Goal: Task Accomplishment & Management: Use online tool/utility

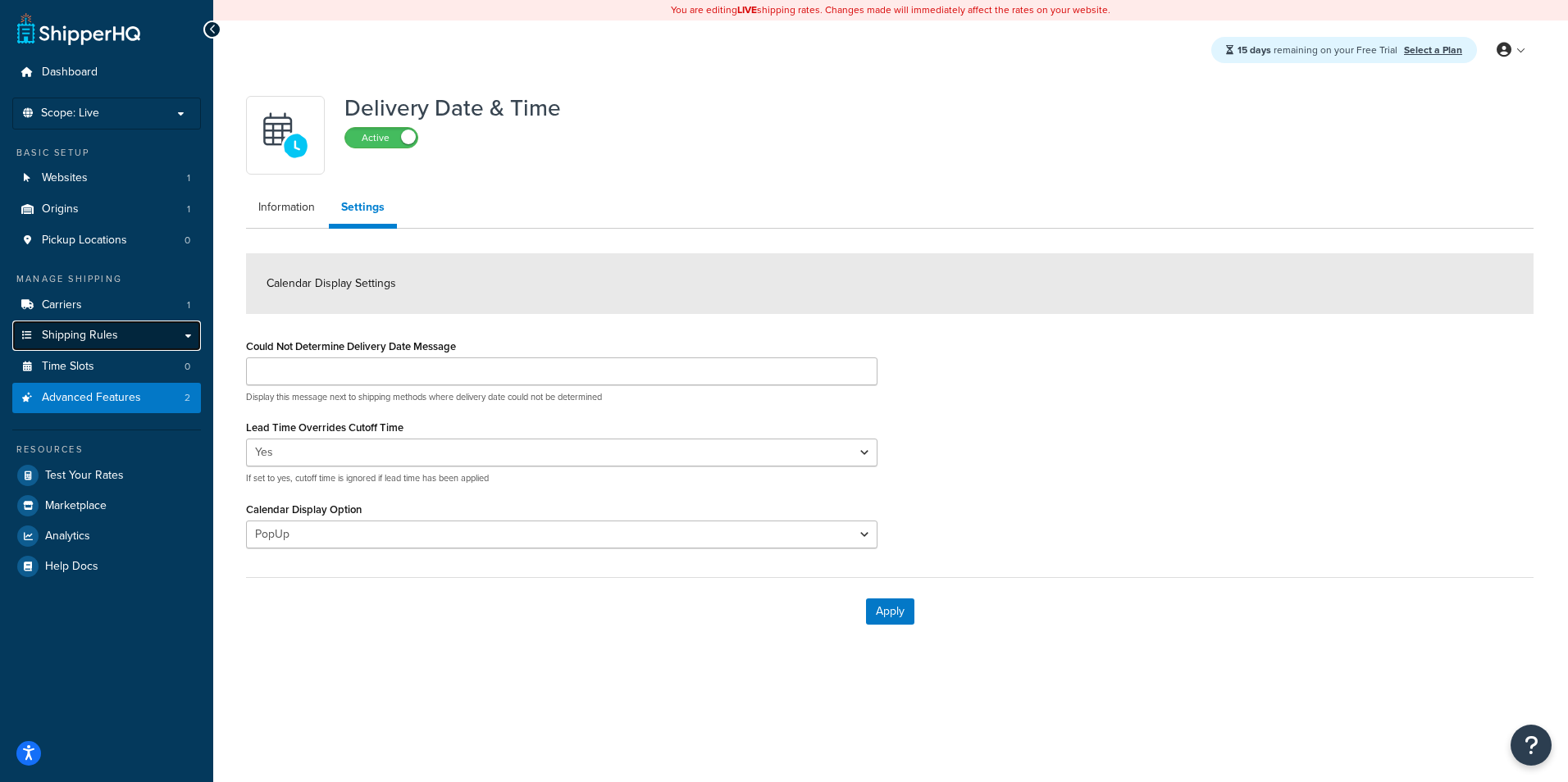
click at [117, 330] on link "Shipping Rules" at bounding box center [106, 335] width 189 height 31
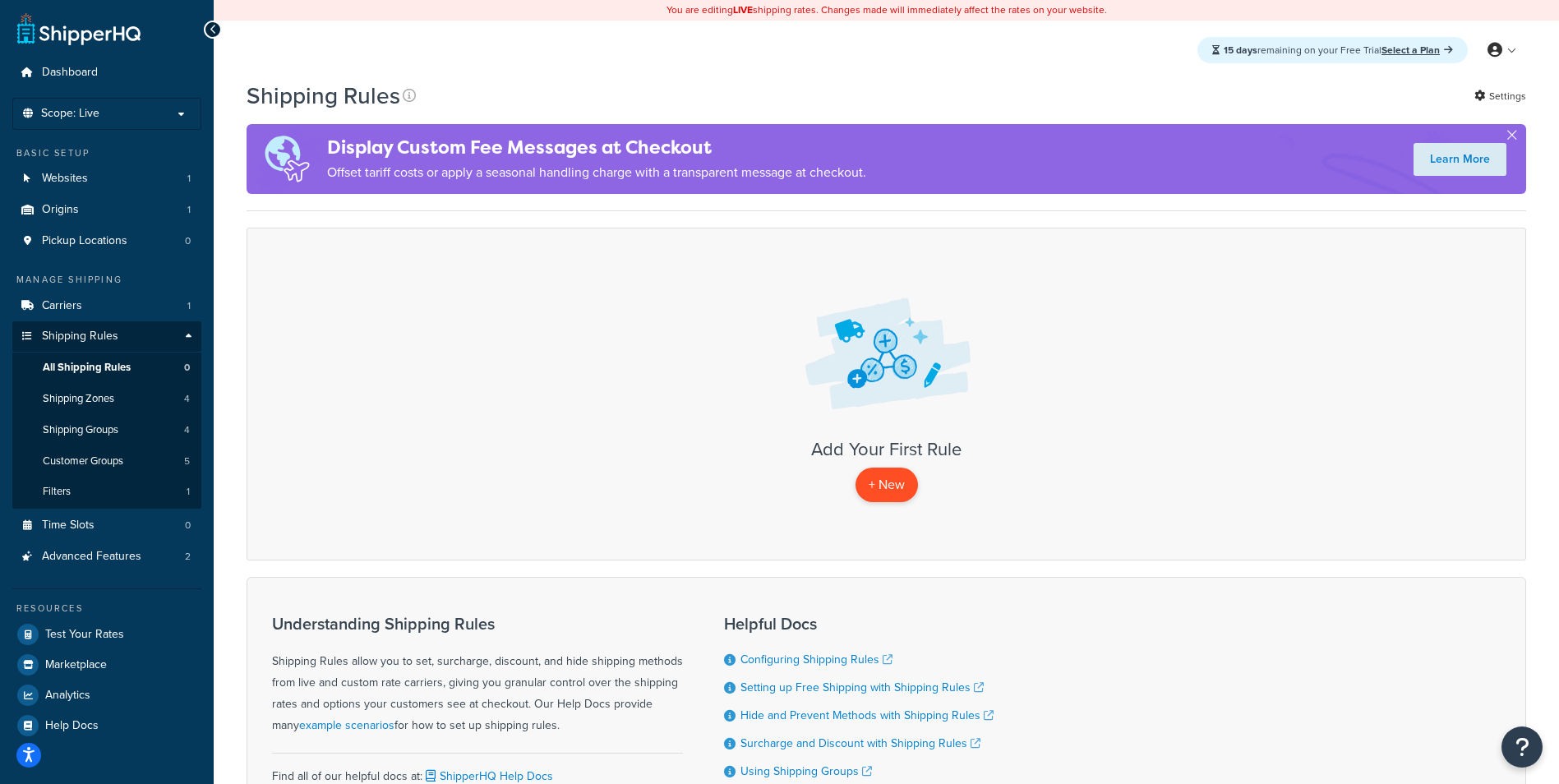
click at [896, 478] on p "+ New" at bounding box center [886, 484] width 62 height 33
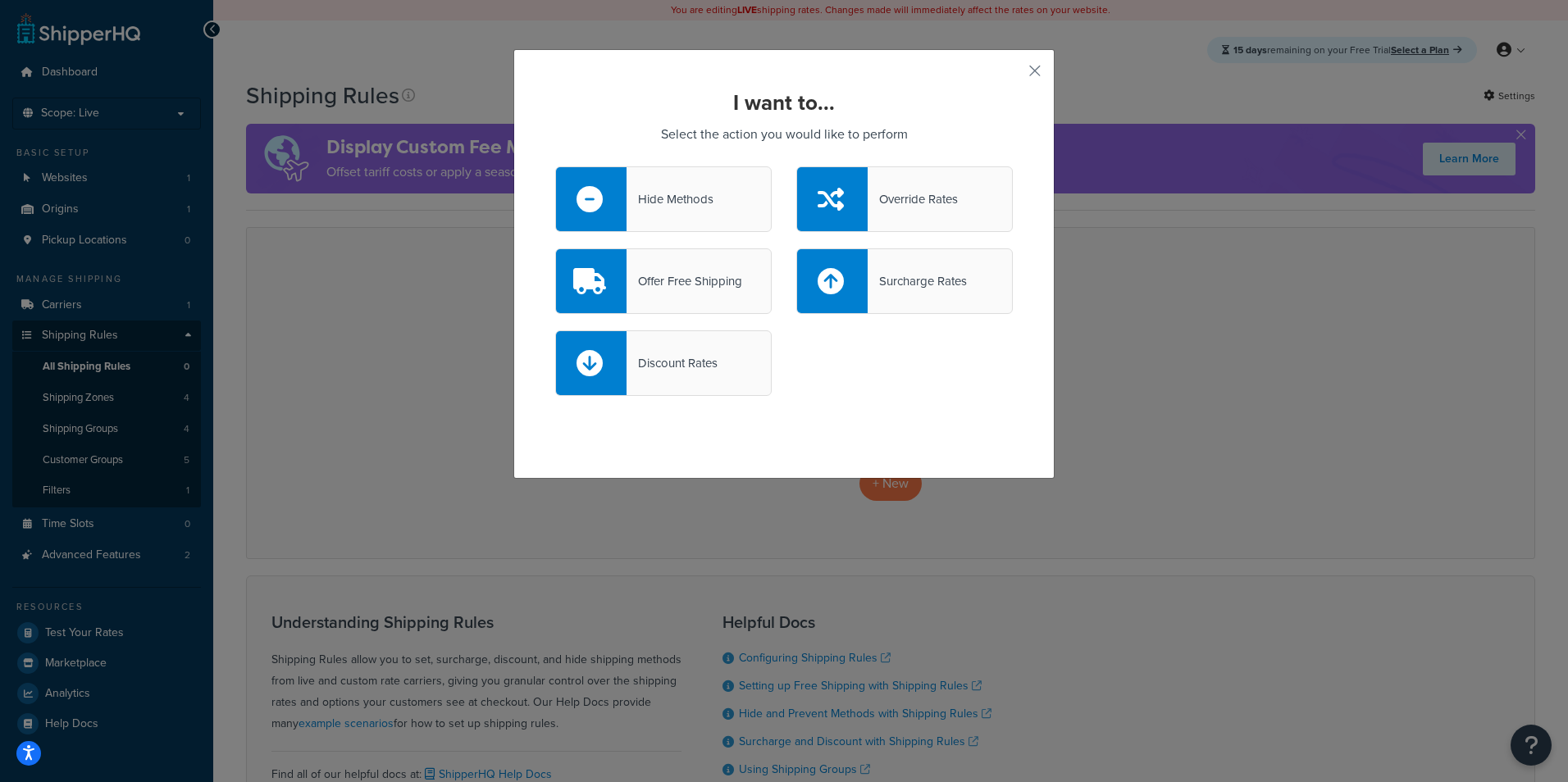
click at [730, 219] on div "Hide Methods" at bounding box center [663, 198] width 217 height 66
click at [0, 0] on input "Hide Methods" at bounding box center [0, 0] width 0 height 0
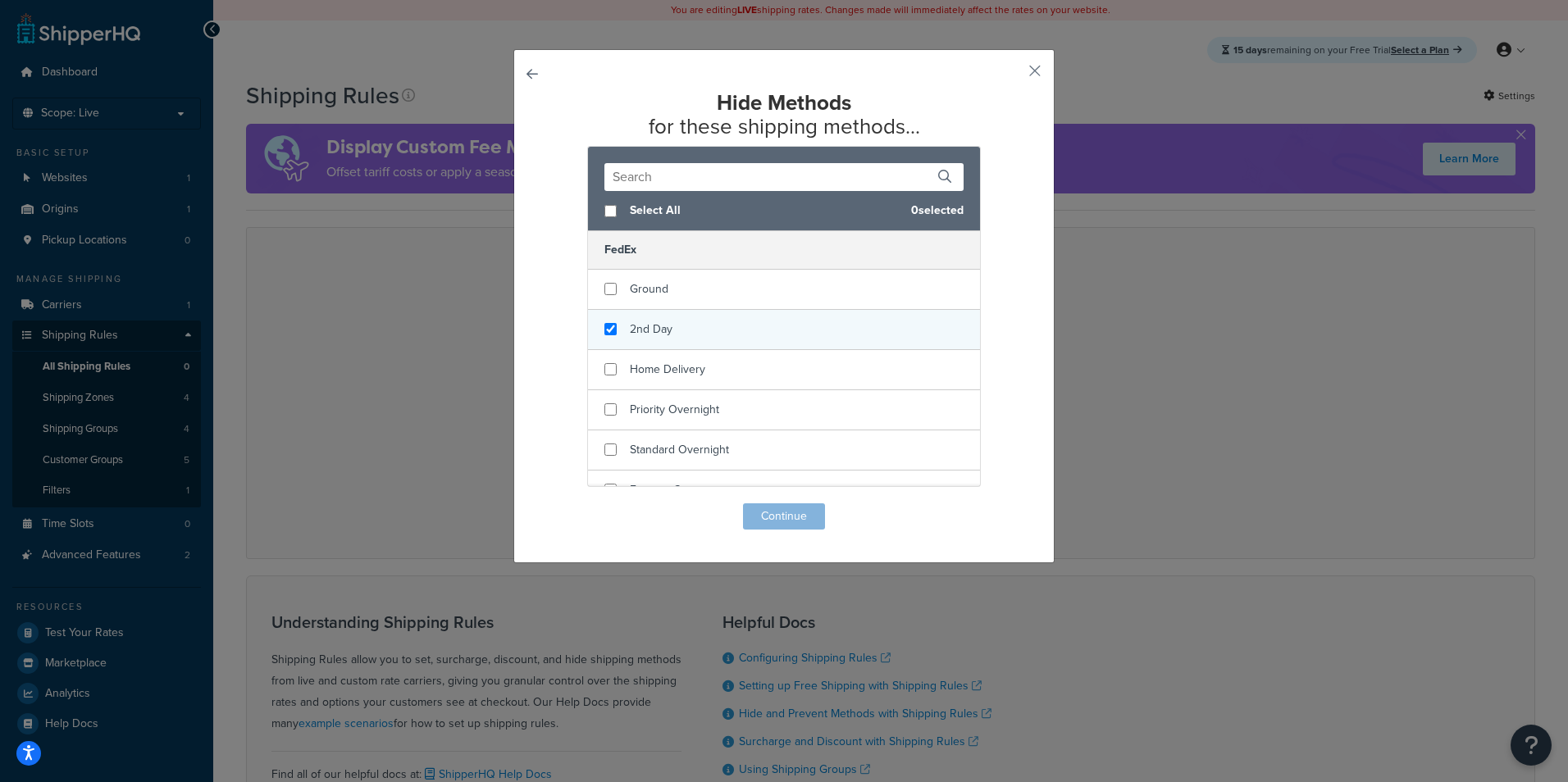
checkbox input "true"
click at [860, 320] on div "2nd Day" at bounding box center [784, 330] width 392 height 40
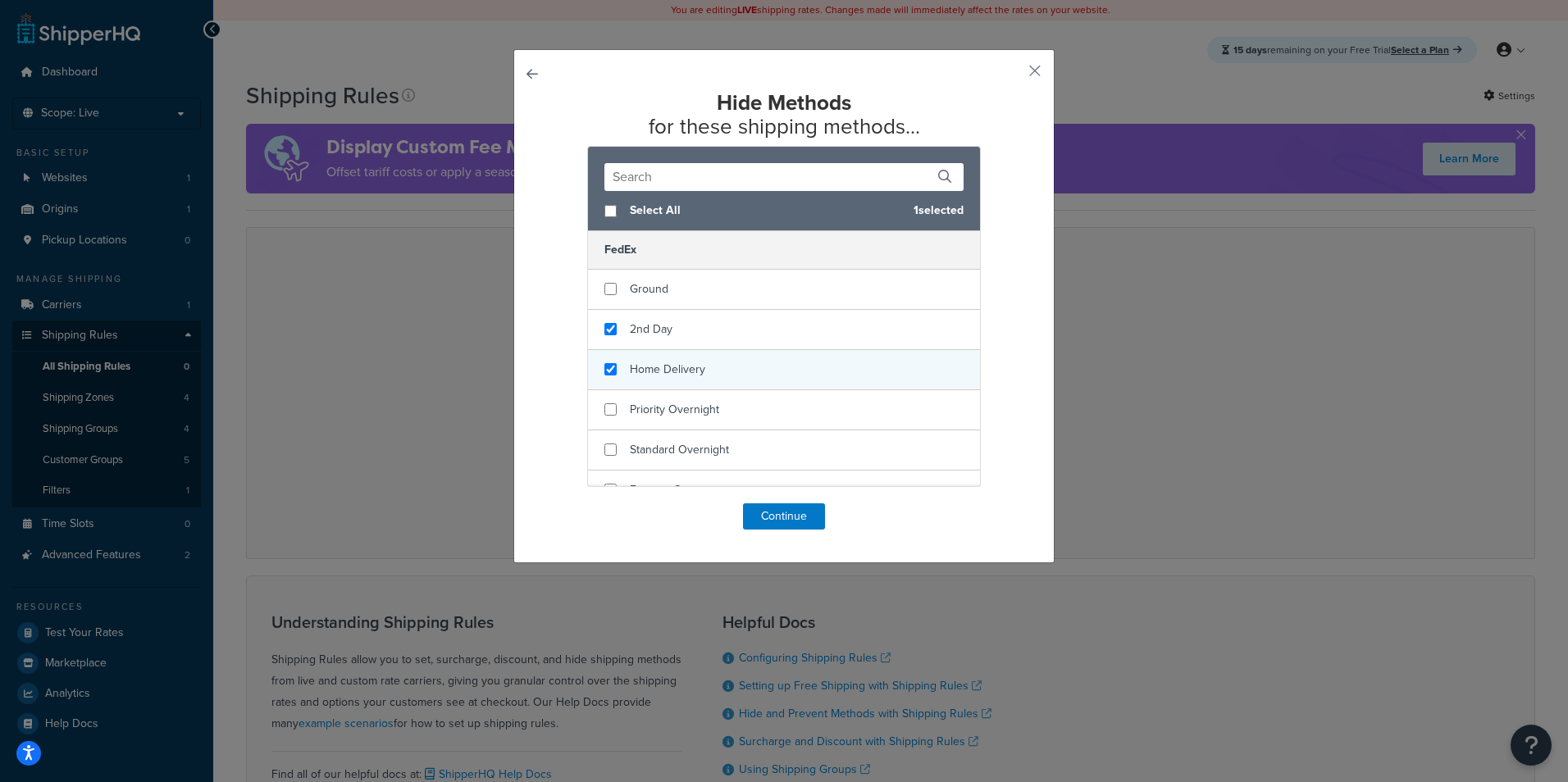
checkbox input "true"
click at [826, 369] on div "Home Delivery" at bounding box center [784, 370] width 392 height 40
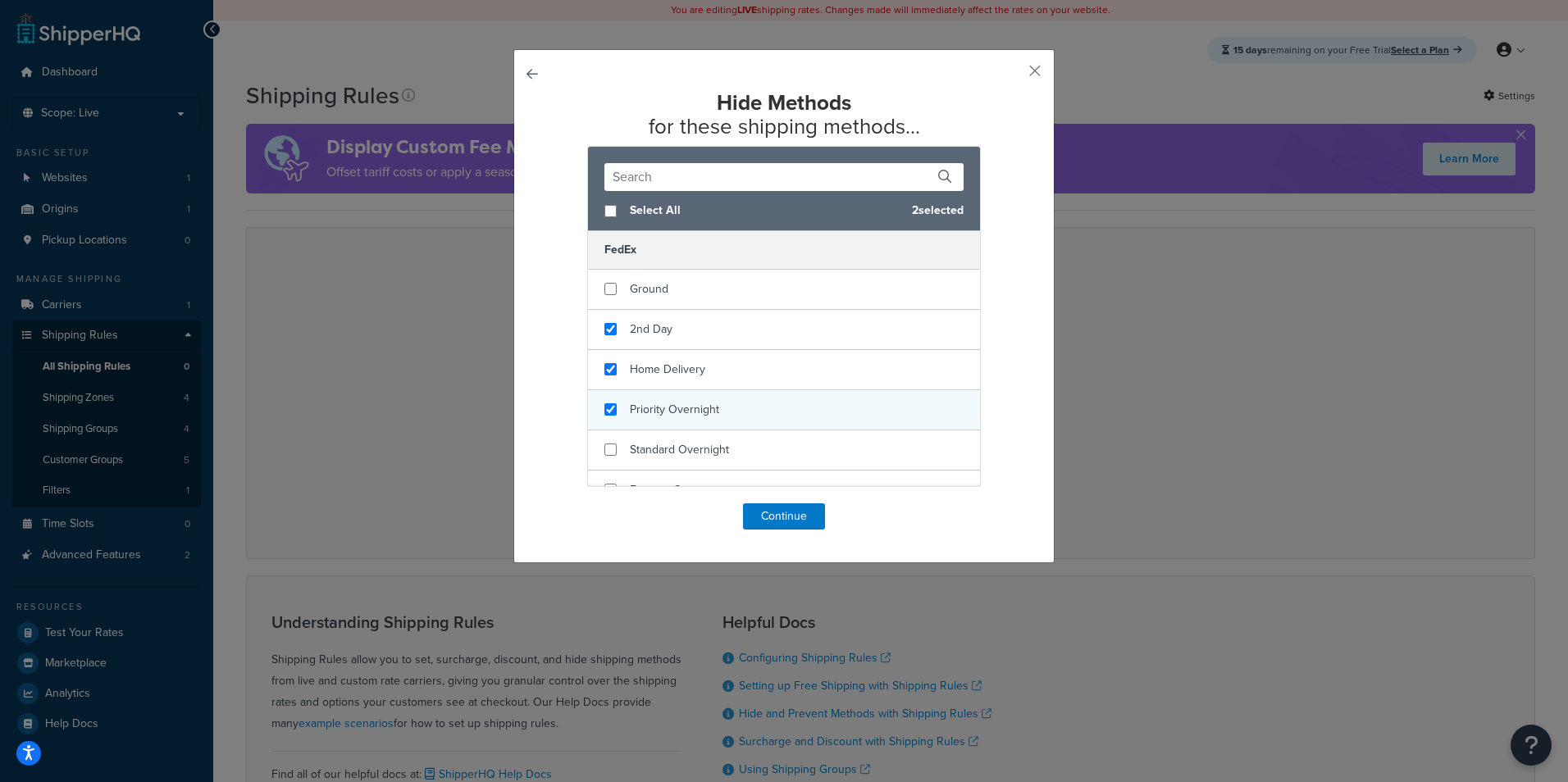
checkbox input "true"
click at [810, 413] on div "Priority Overnight" at bounding box center [784, 410] width 392 height 40
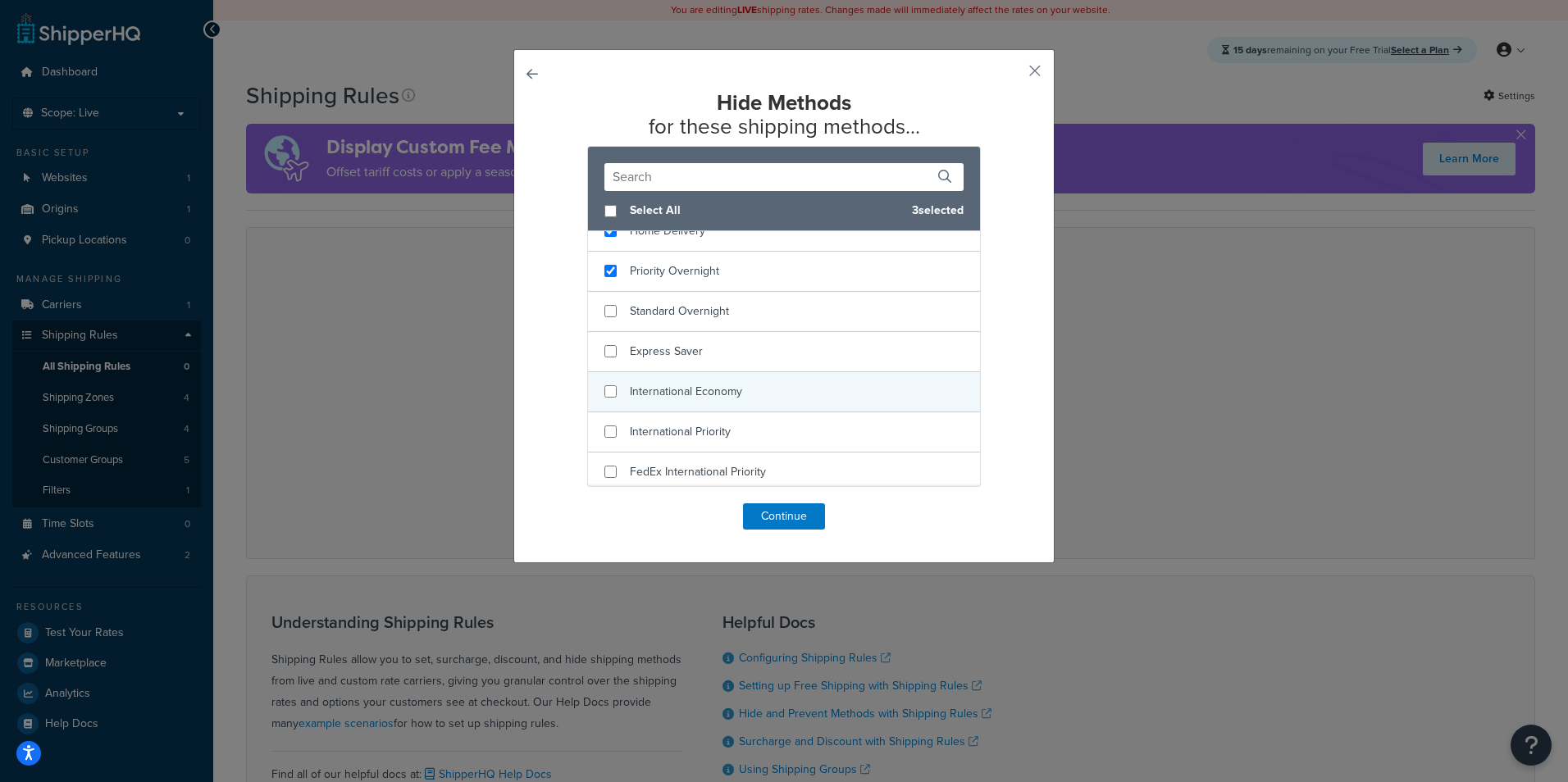
scroll to position [144, 0]
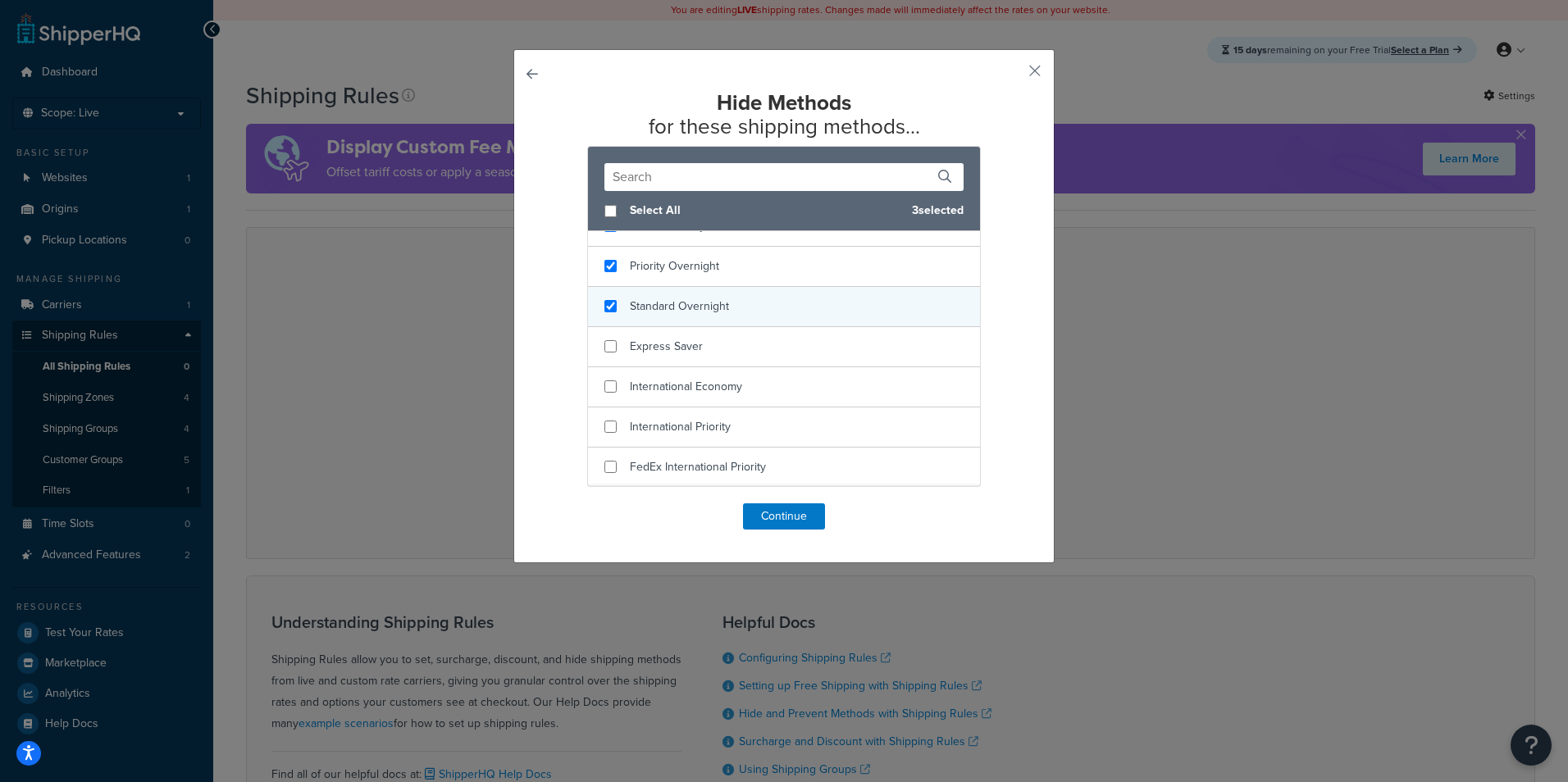
checkbox input "true"
click at [775, 295] on div "Standard Overnight" at bounding box center [784, 307] width 392 height 40
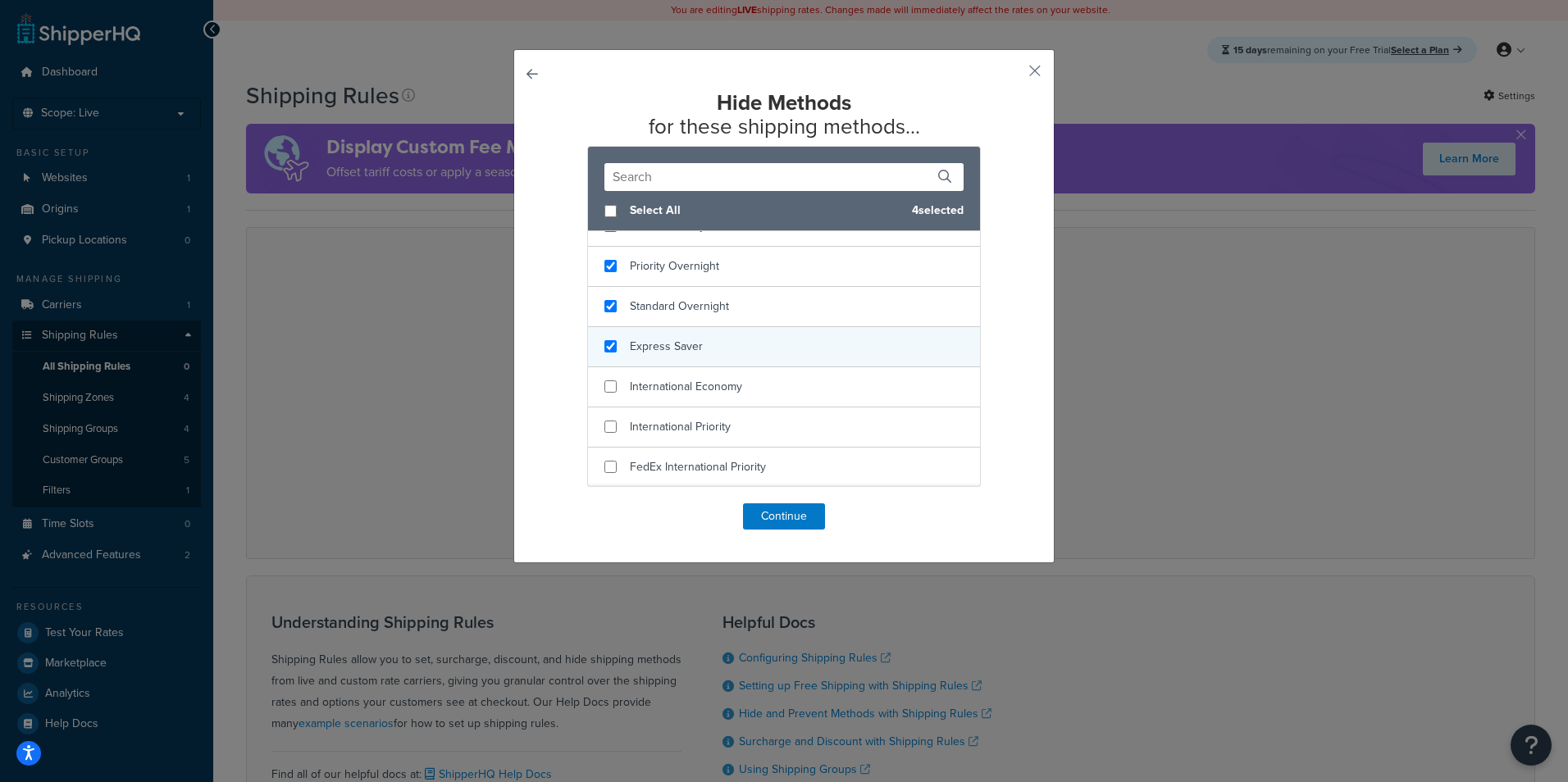
checkbox input "true"
click at [769, 345] on div "Express Saver" at bounding box center [784, 347] width 392 height 40
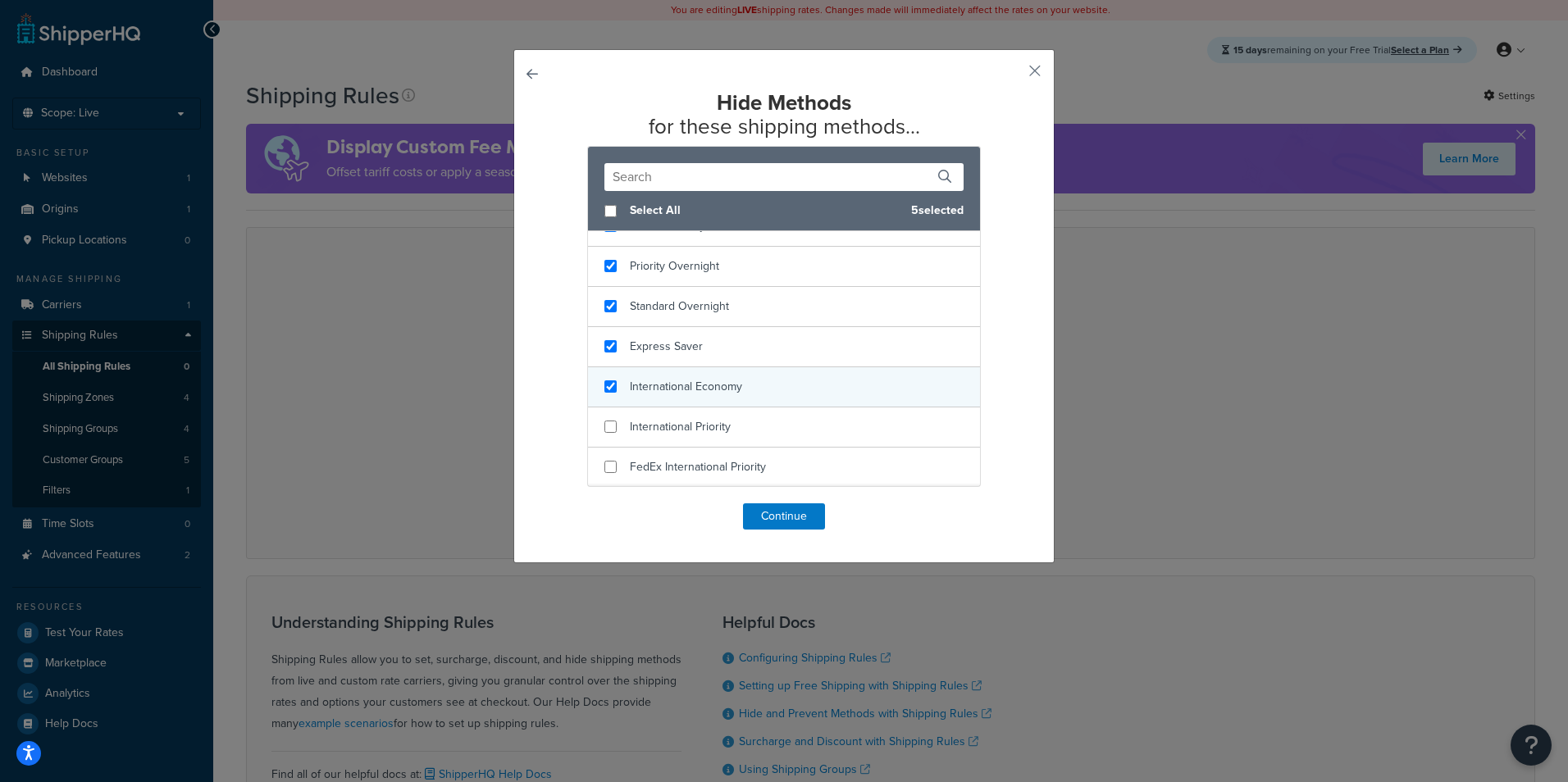
checkbox input "true"
click at [769, 389] on div "International Economy" at bounding box center [784, 387] width 392 height 40
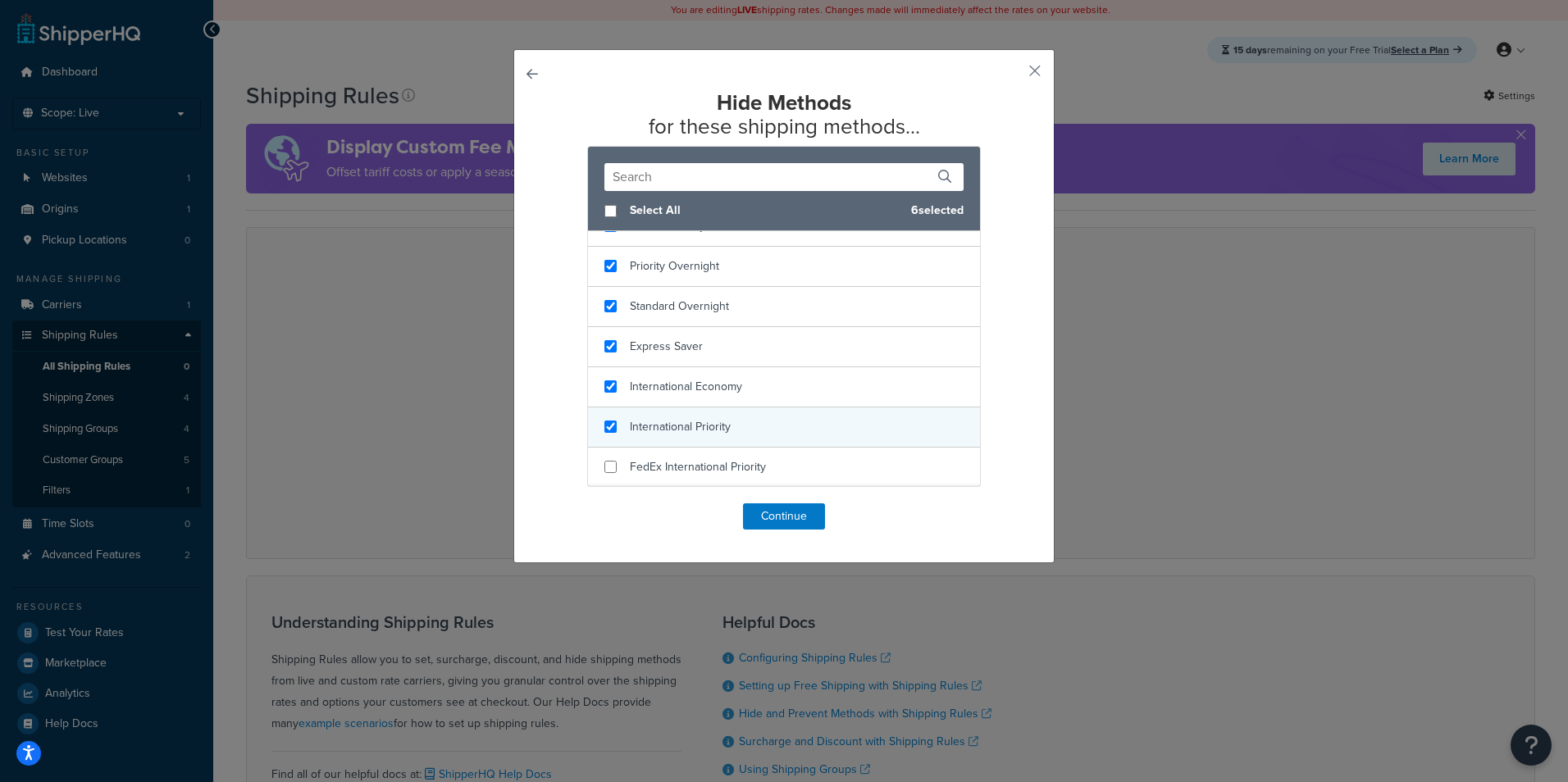
checkbox input "true"
click at [764, 418] on div "International Priority" at bounding box center [784, 428] width 392 height 40
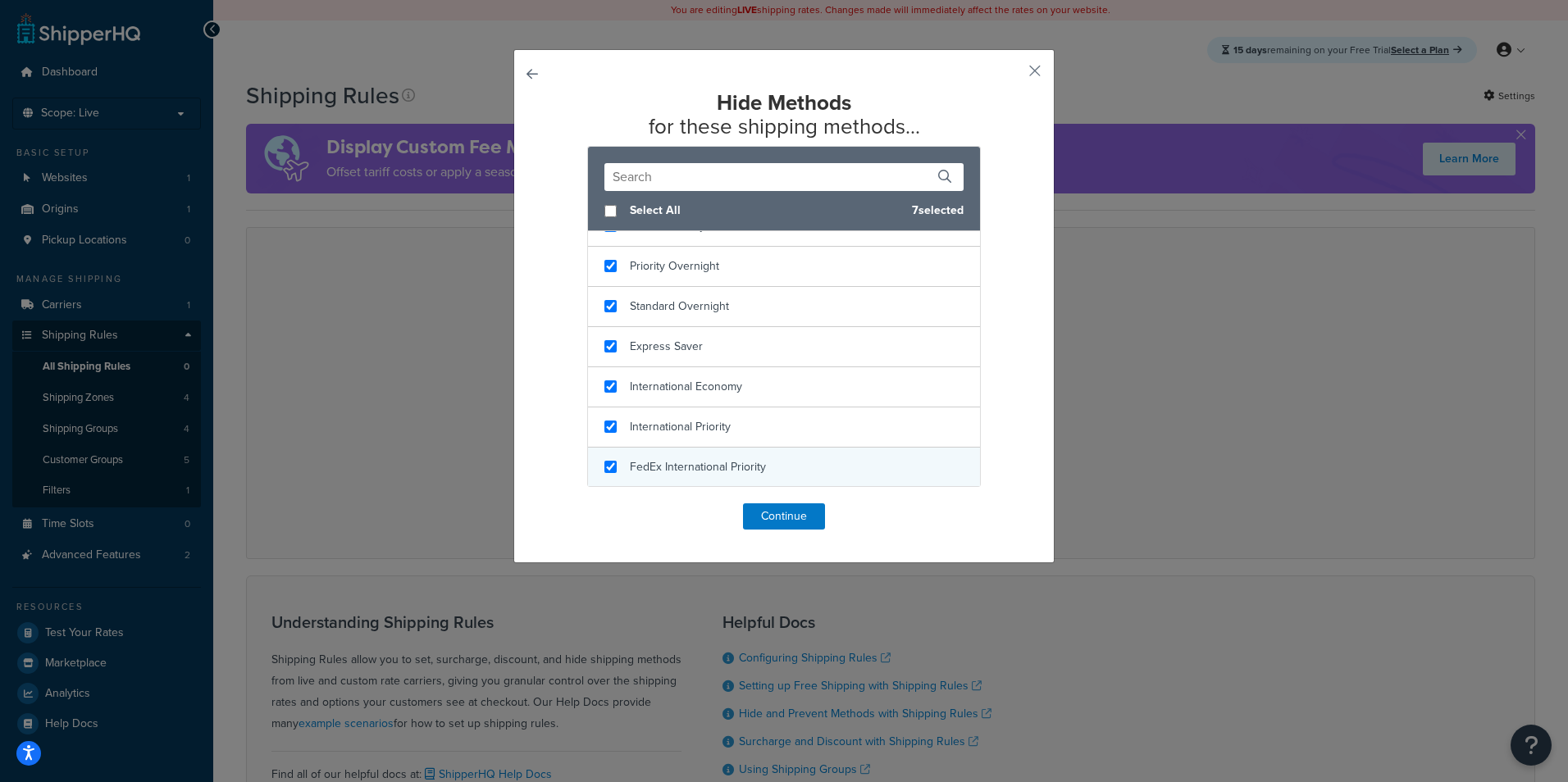
checkbox input "true"
click at [754, 463] on span "FedEx International Priority" at bounding box center [698, 467] width 136 height 17
click at [789, 526] on button "Continue" at bounding box center [783, 516] width 82 height 27
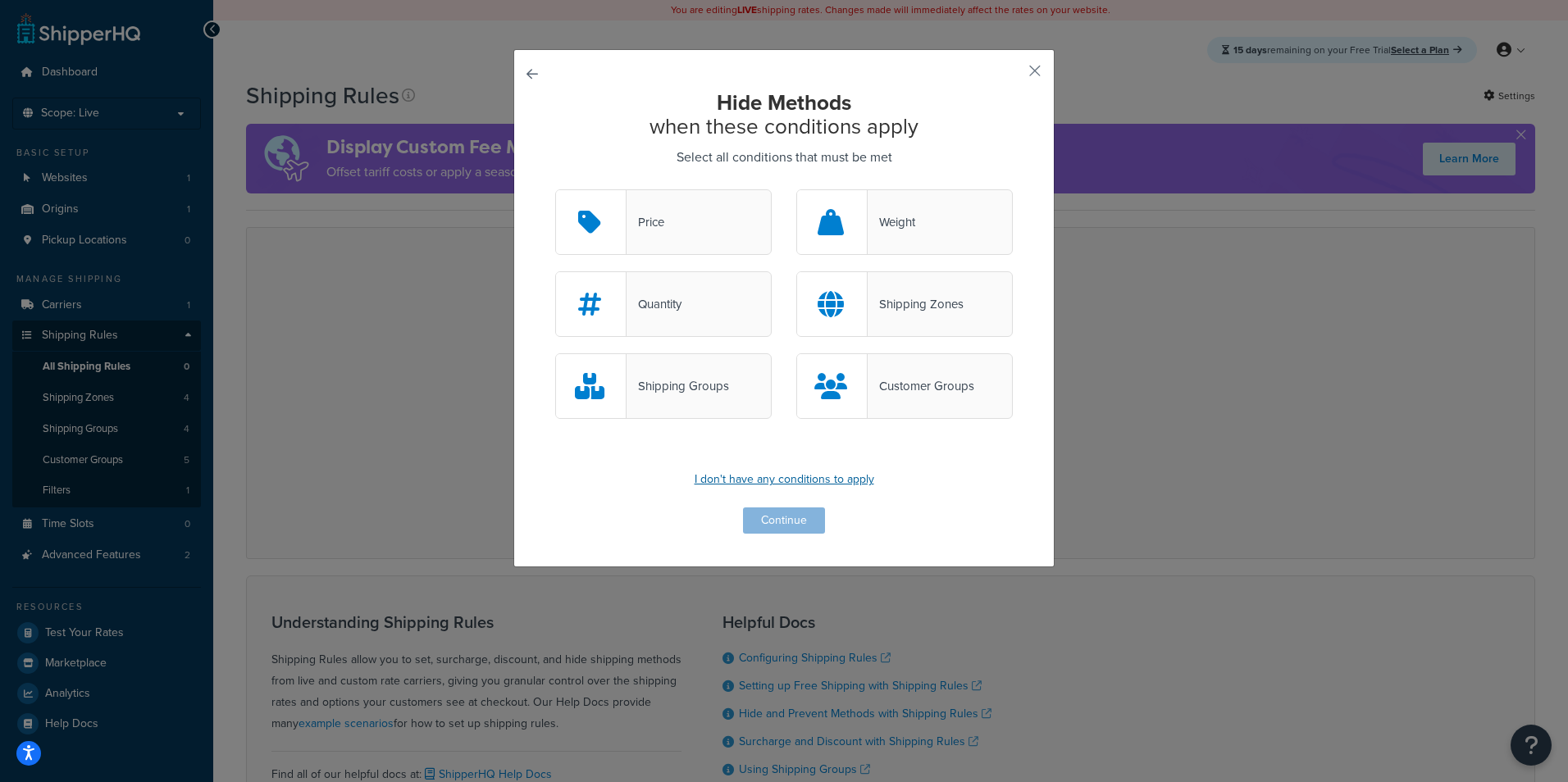
click at [834, 485] on p "I don't have any conditions to apply" at bounding box center [783, 480] width 458 height 23
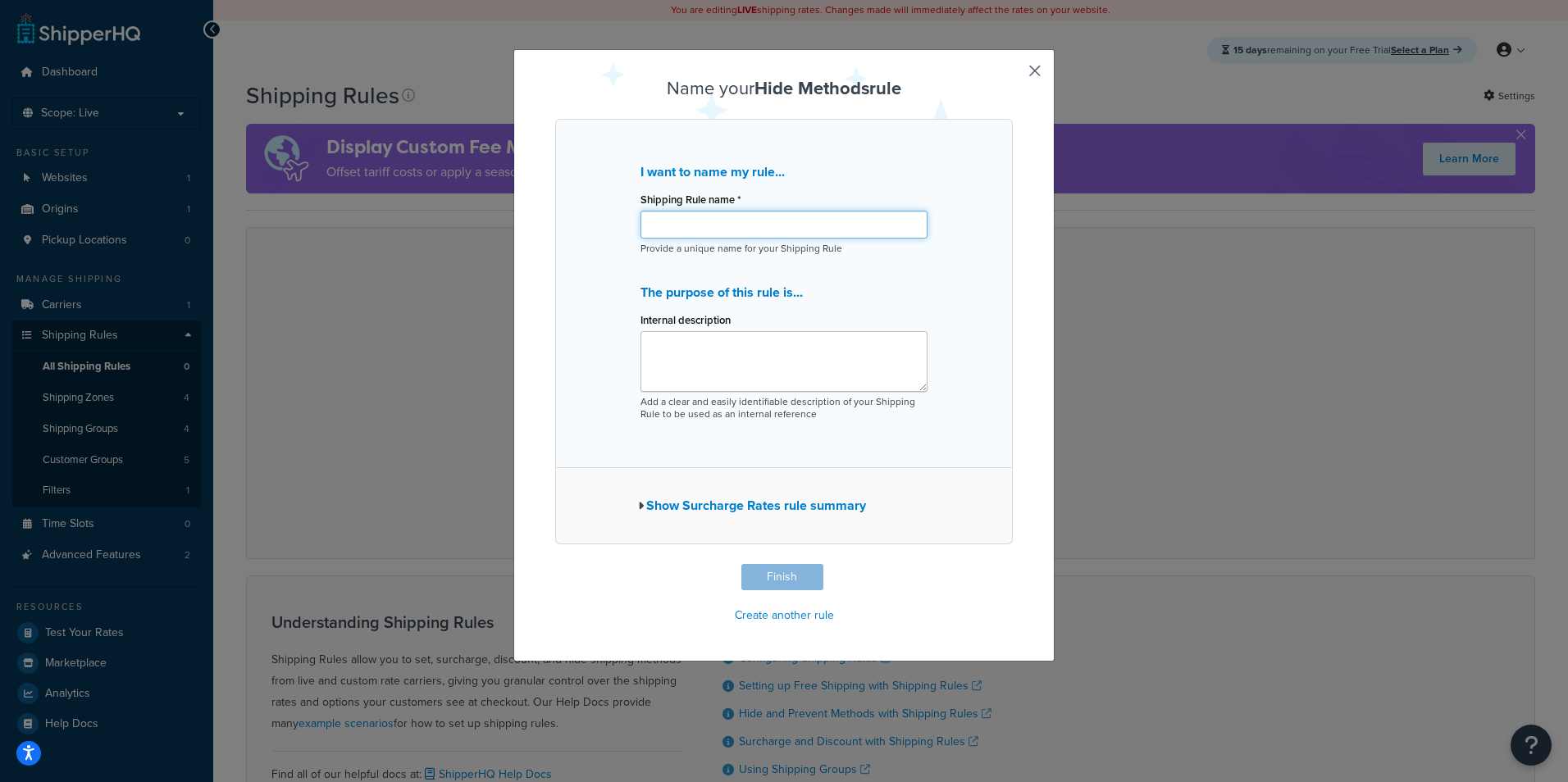
click at [731, 232] on input "Shipping Rule name *" at bounding box center [784, 225] width 287 height 28
type input "Only ground"
click at [757, 363] on textarea "Internal description" at bounding box center [784, 361] width 287 height 61
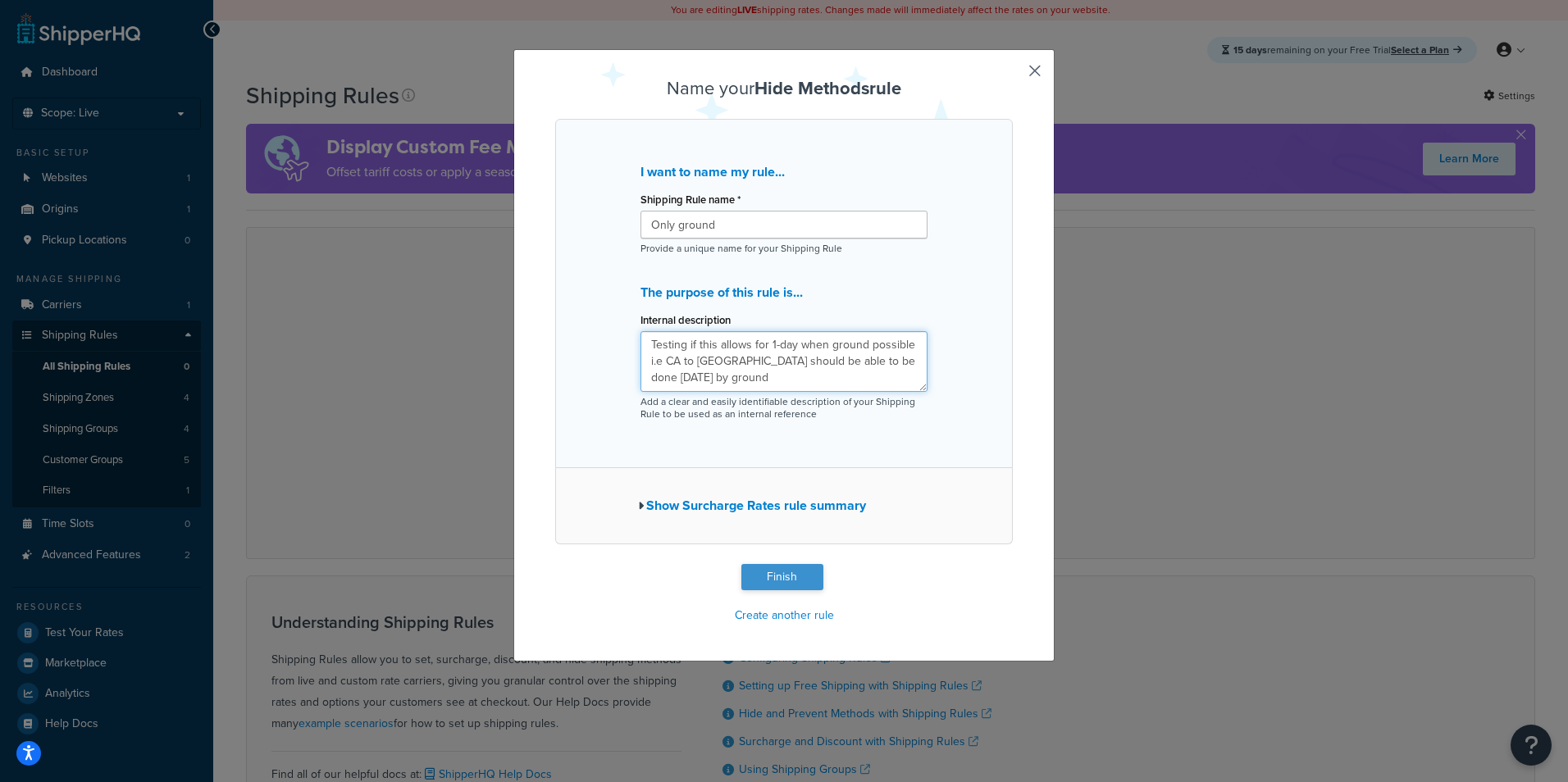
type textarea "Testing if this allows for 1-day when ground possible i.e CA to CA should be ab…"
click at [800, 566] on button "Finish" at bounding box center [782, 577] width 82 height 27
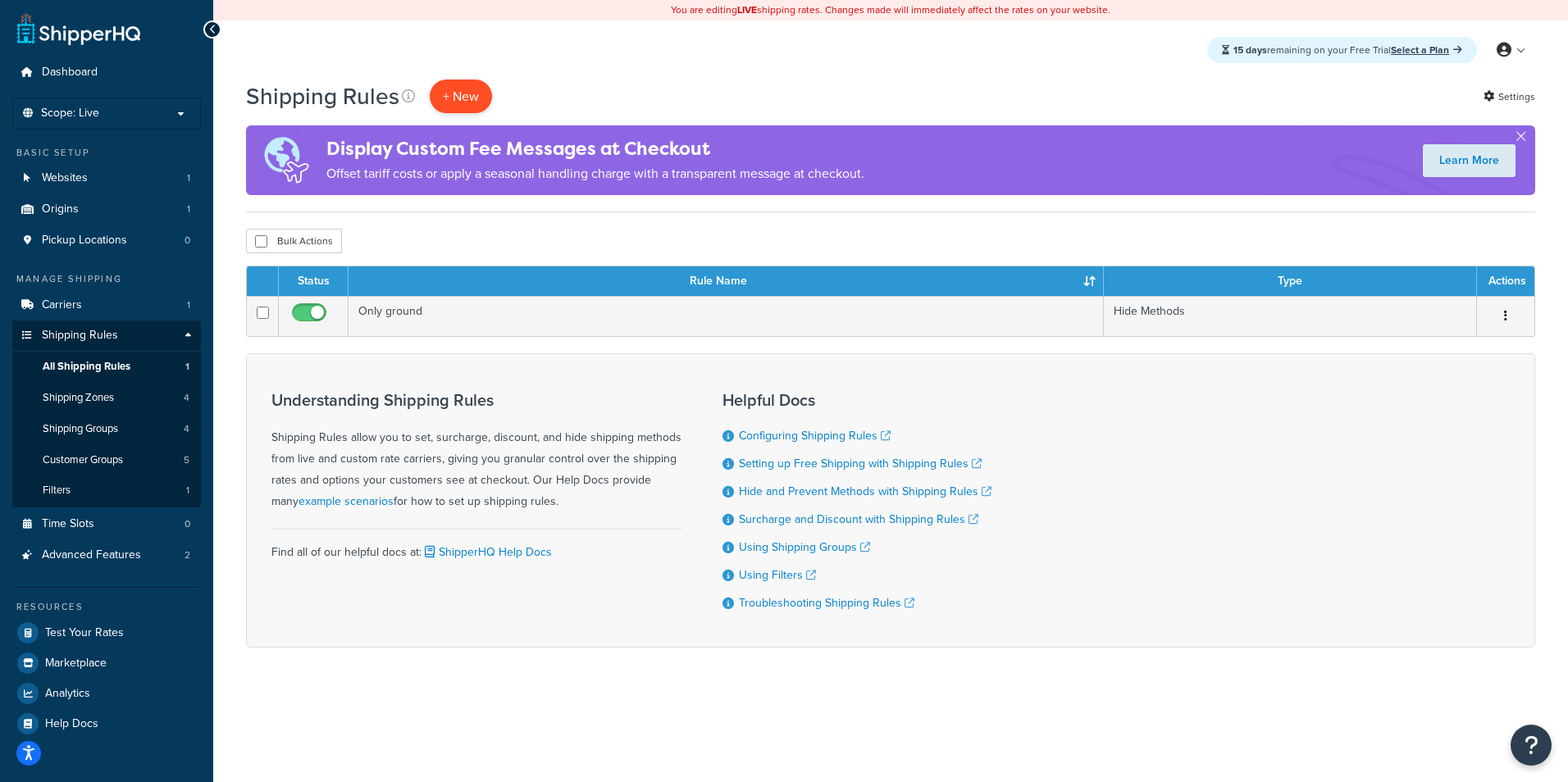
click at [473, 91] on p "+ New" at bounding box center [460, 96] width 62 height 33
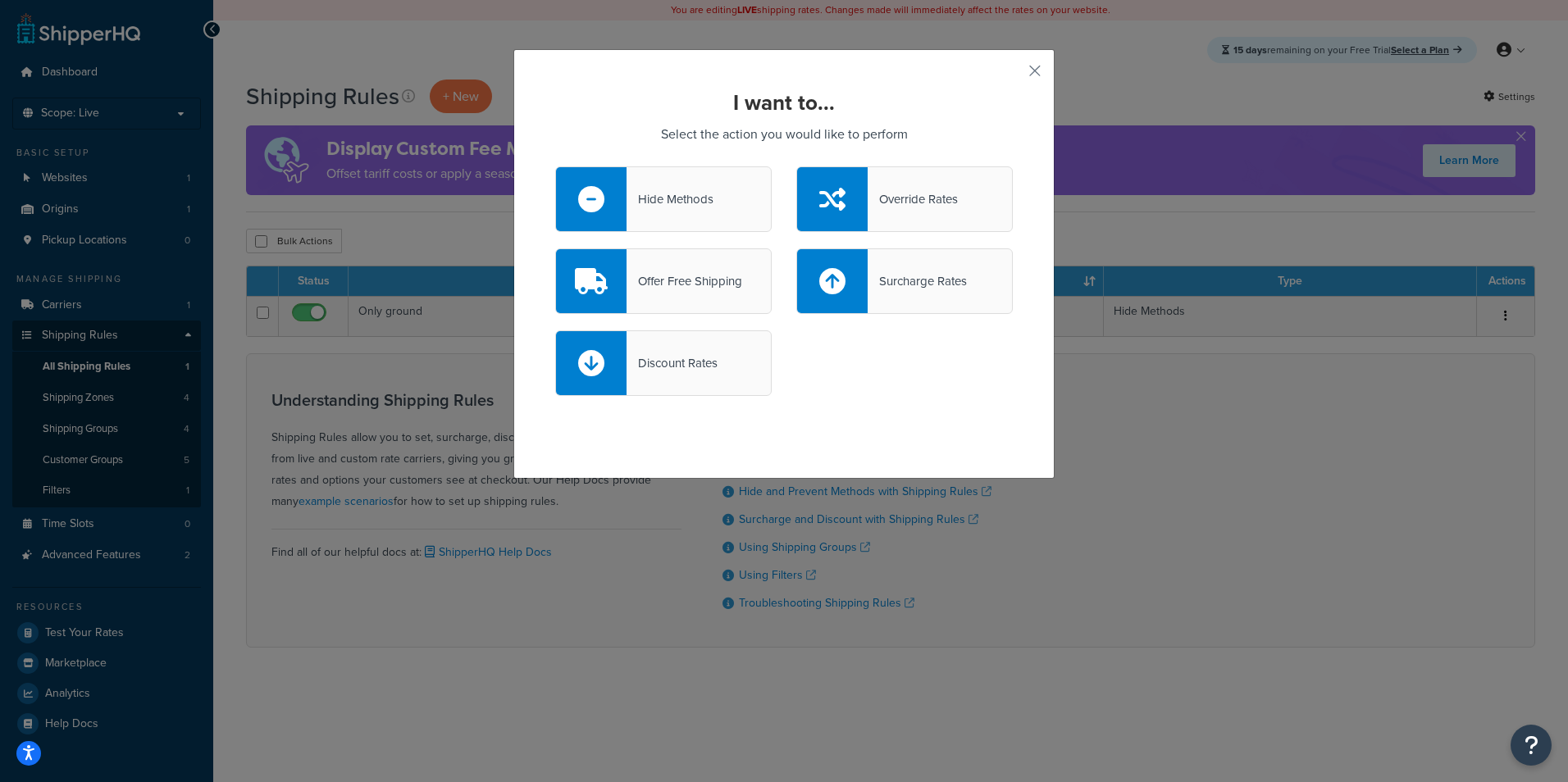
click at [868, 280] on div "Surcharge Rates" at bounding box center [917, 281] width 99 height 23
click at [0, 0] on input "Surcharge Rates" at bounding box center [0, 0] width 0 height 0
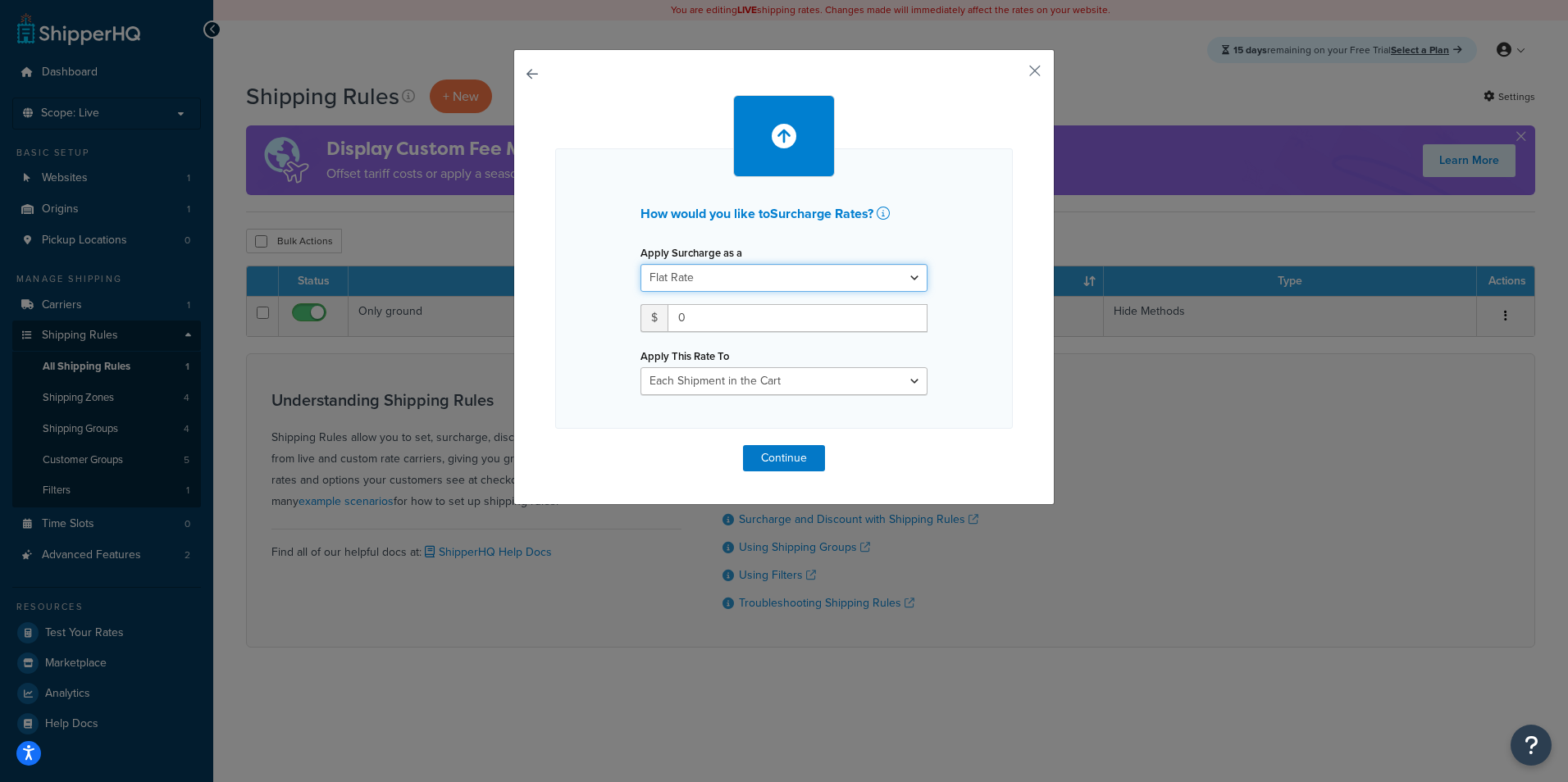
click at [855, 283] on select "Flat Rate Percentage Flat Rate & Percentage" at bounding box center [784, 278] width 287 height 28
click at [640, 264] on select "Flat Rate Percentage Flat Rate & Percentage" at bounding box center [784, 278] width 287 height 28
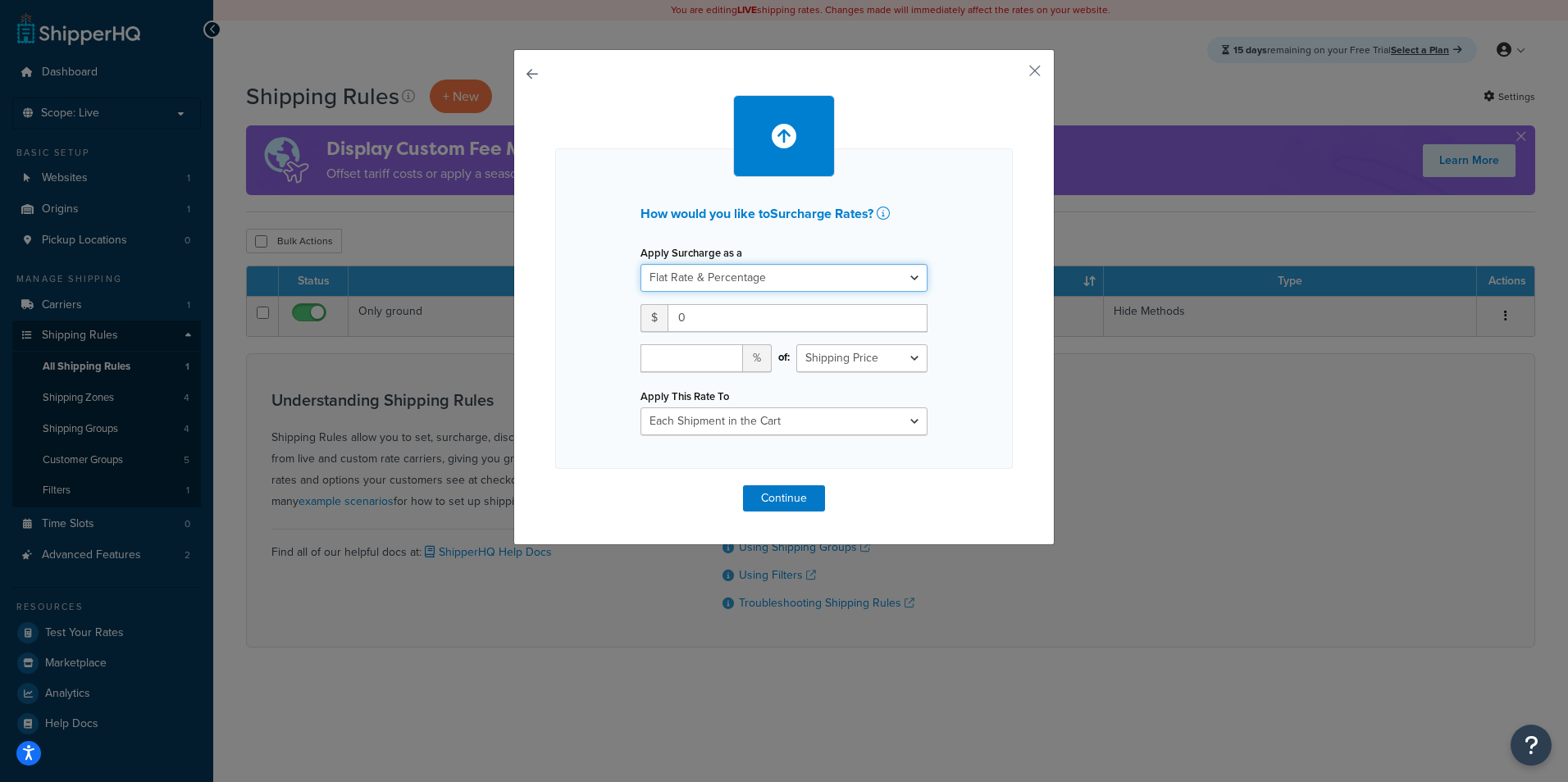
click at [869, 274] on select "Flat Rate Percentage Flat Rate & Percentage" at bounding box center [784, 278] width 287 height 28
select select "PERCENTAGE"
click at [640, 264] on select "Flat Rate Percentage Flat Rate & Percentage" at bounding box center [784, 278] width 287 height 28
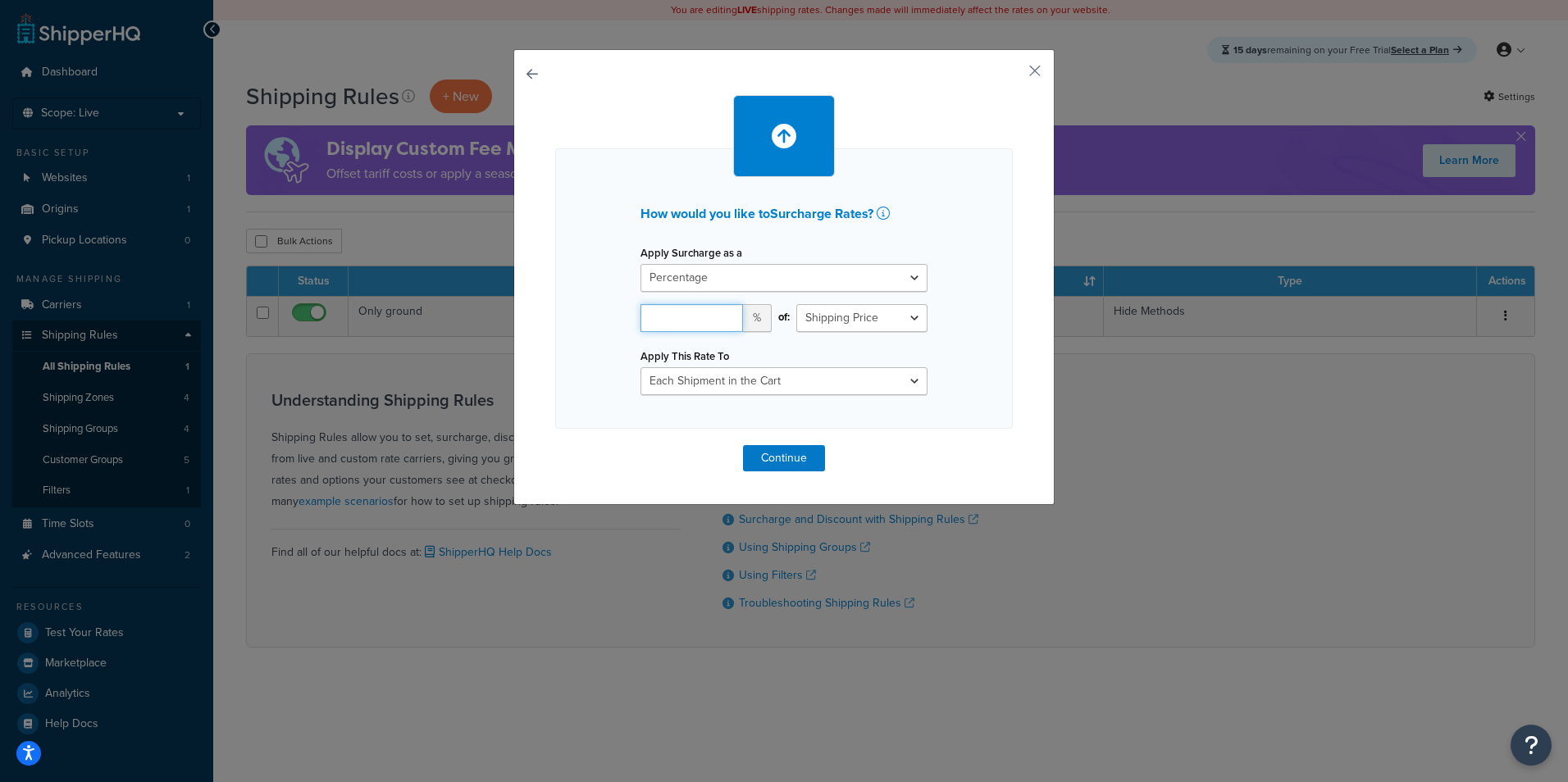
click at [688, 309] on input "number" at bounding box center [691, 318] width 102 height 28
type input "10"
click at [719, 375] on select "Each Shipment in the Cart Each Shipping Group in the Cart Each Item within a Sh…" at bounding box center [784, 381] width 287 height 28
click at [640, 367] on select "Each Shipment in the Cart Each Shipping Group in the Cart Each Item within a Sh…" at bounding box center [784, 381] width 287 height 28
click at [811, 445] on button "Continue" at bounding box center [783, 458] width 82 height 27
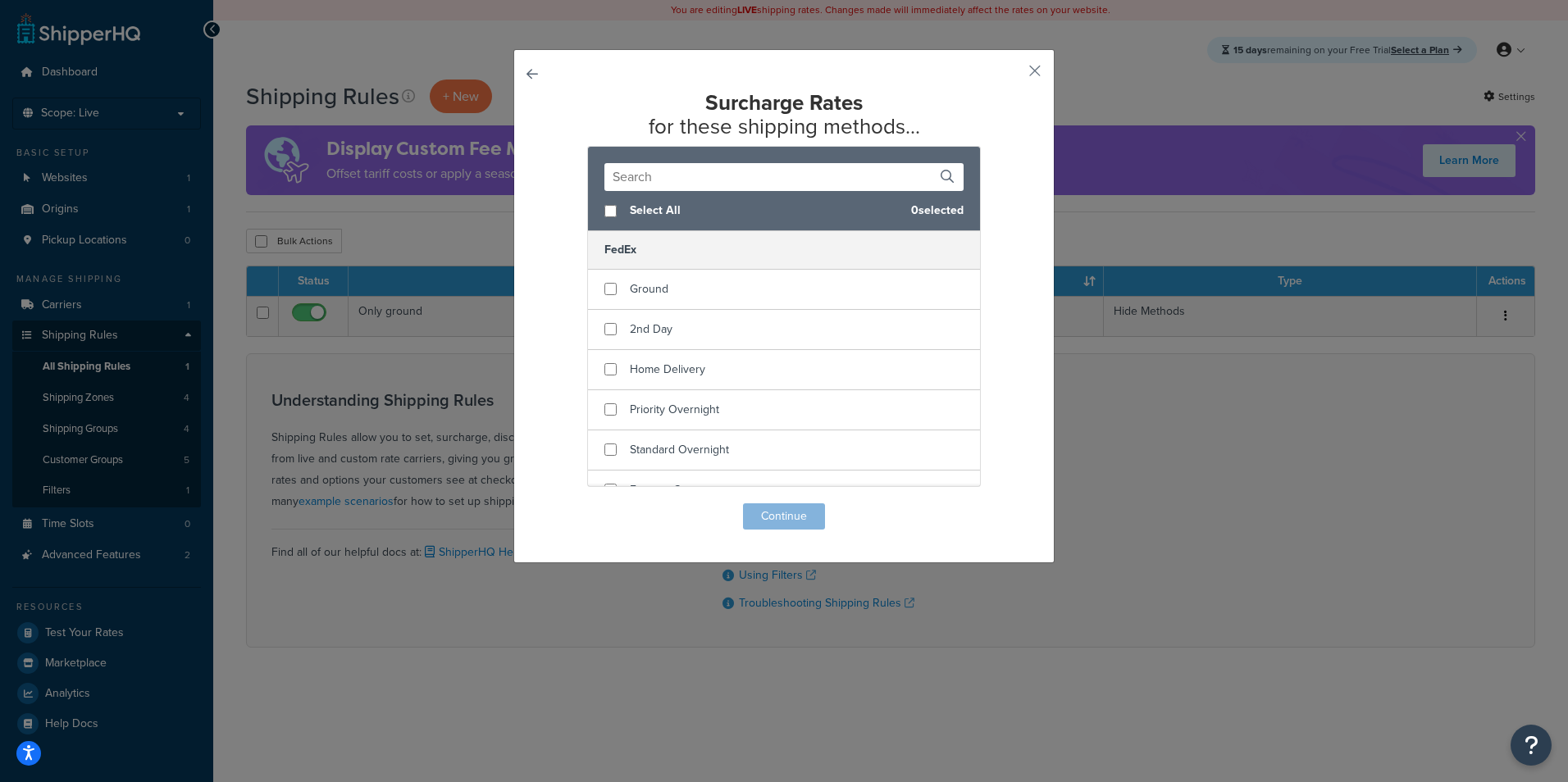
click at [611, 216] on div "Select All 0 selected" at bounding box center [784, 211] width 392 height 40
checkbox input "true"
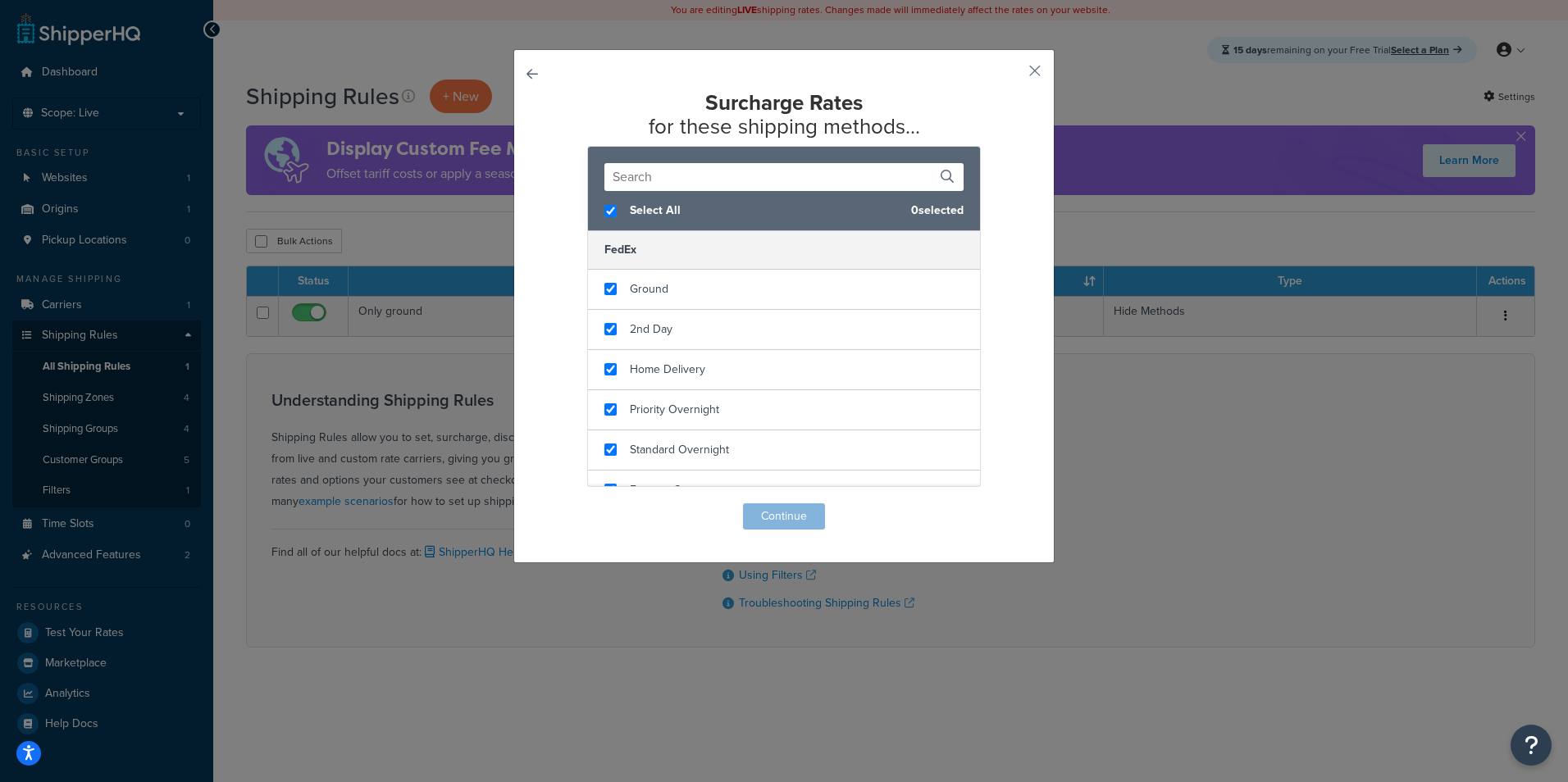
checkbox input "true"
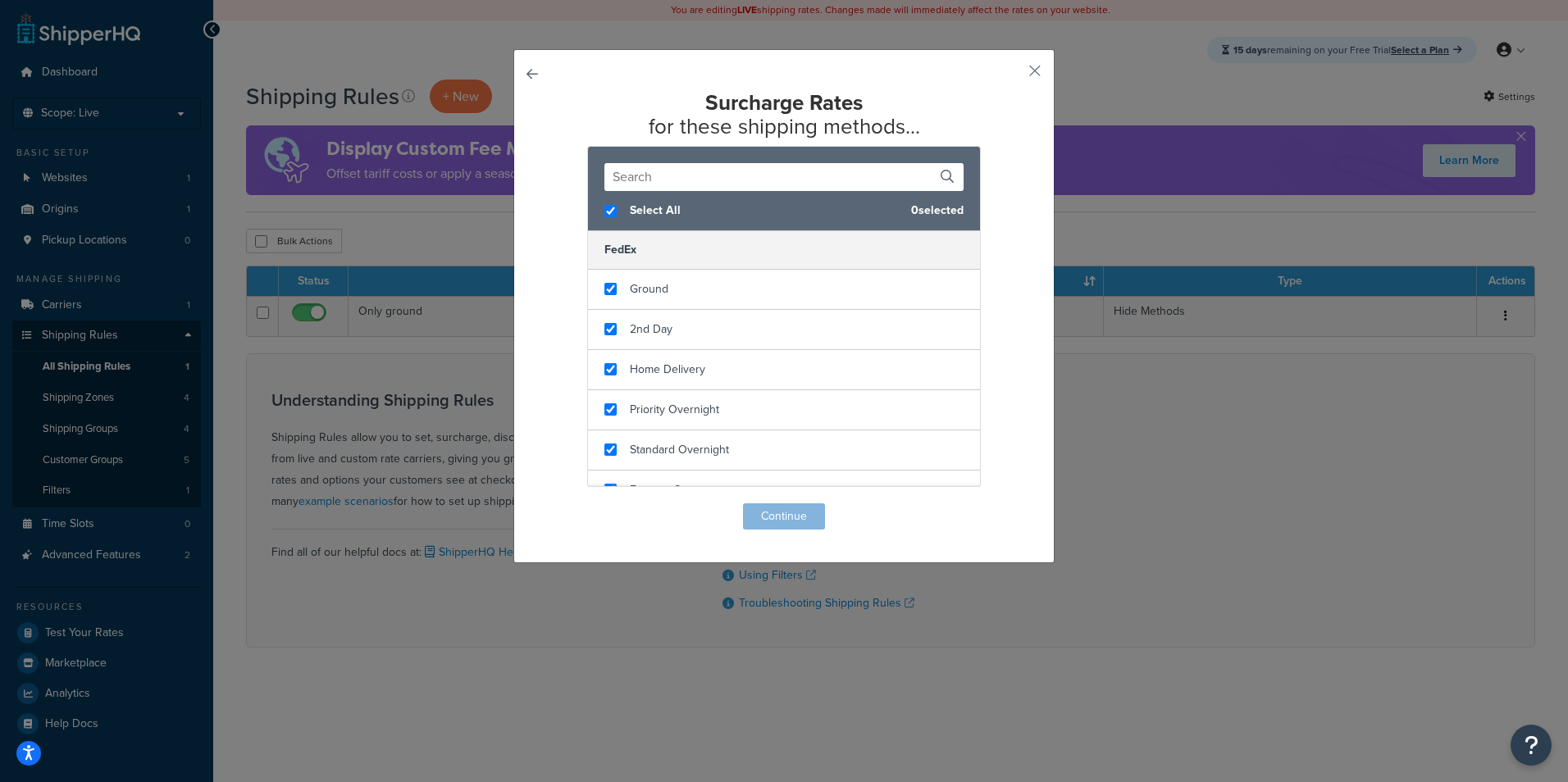
checkbox input "true"
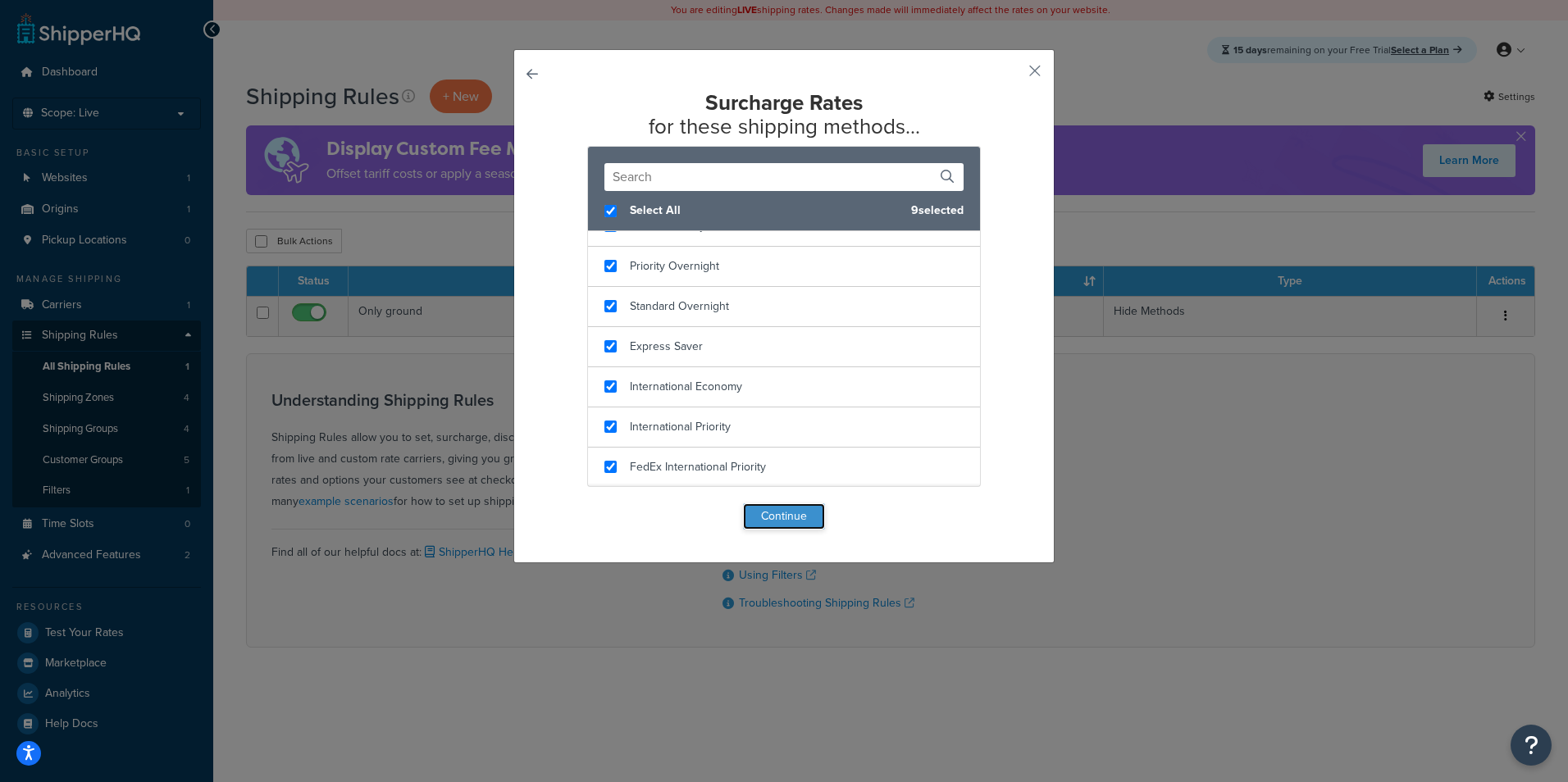
click at [770, 517] on button "Continue" at bounding box center [783, 516] width 82 height 27
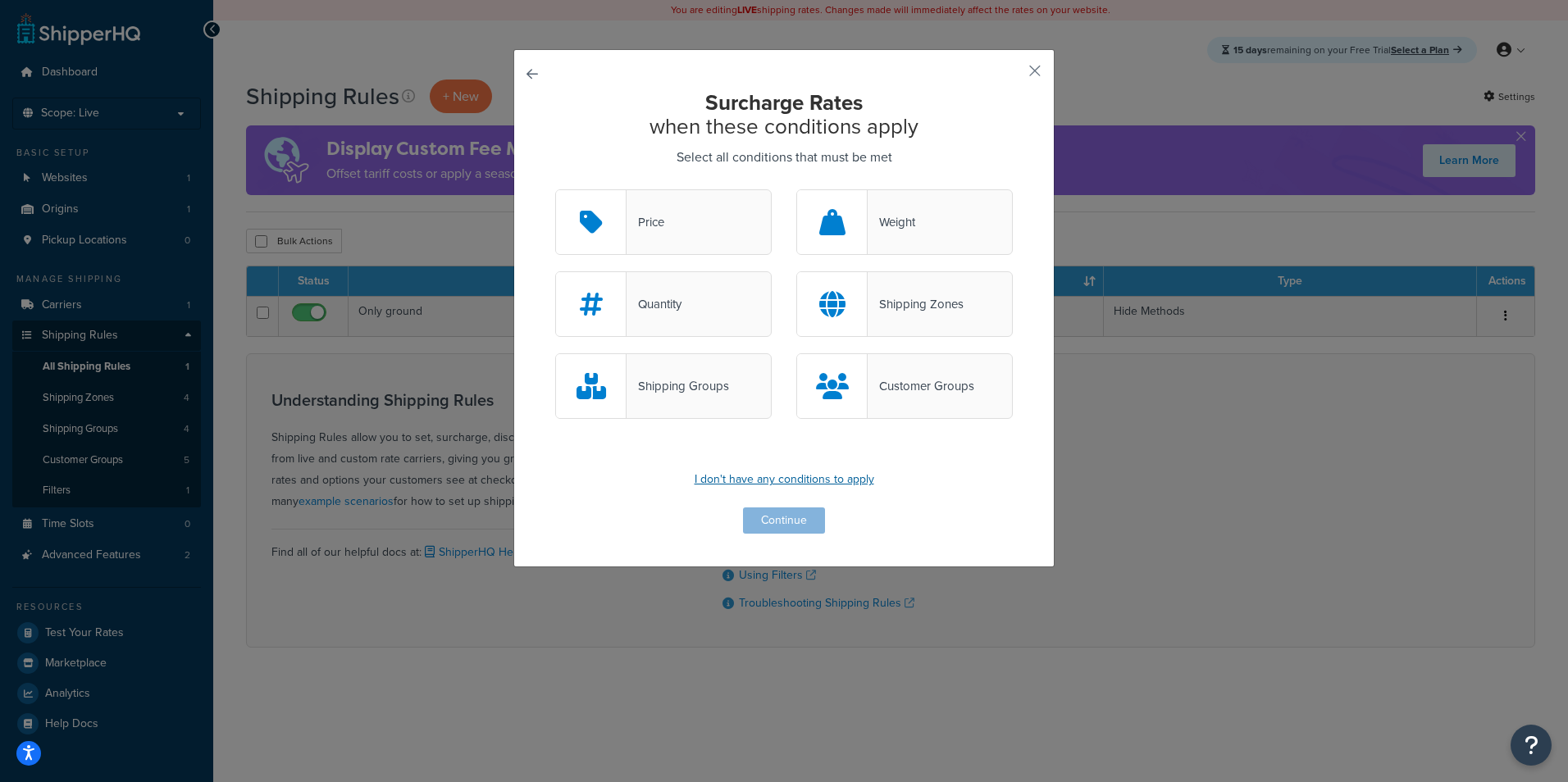
click at [789, 489] on p "I don't have any conditions to apply" at bounding box center [783, 480] width 458 height 23
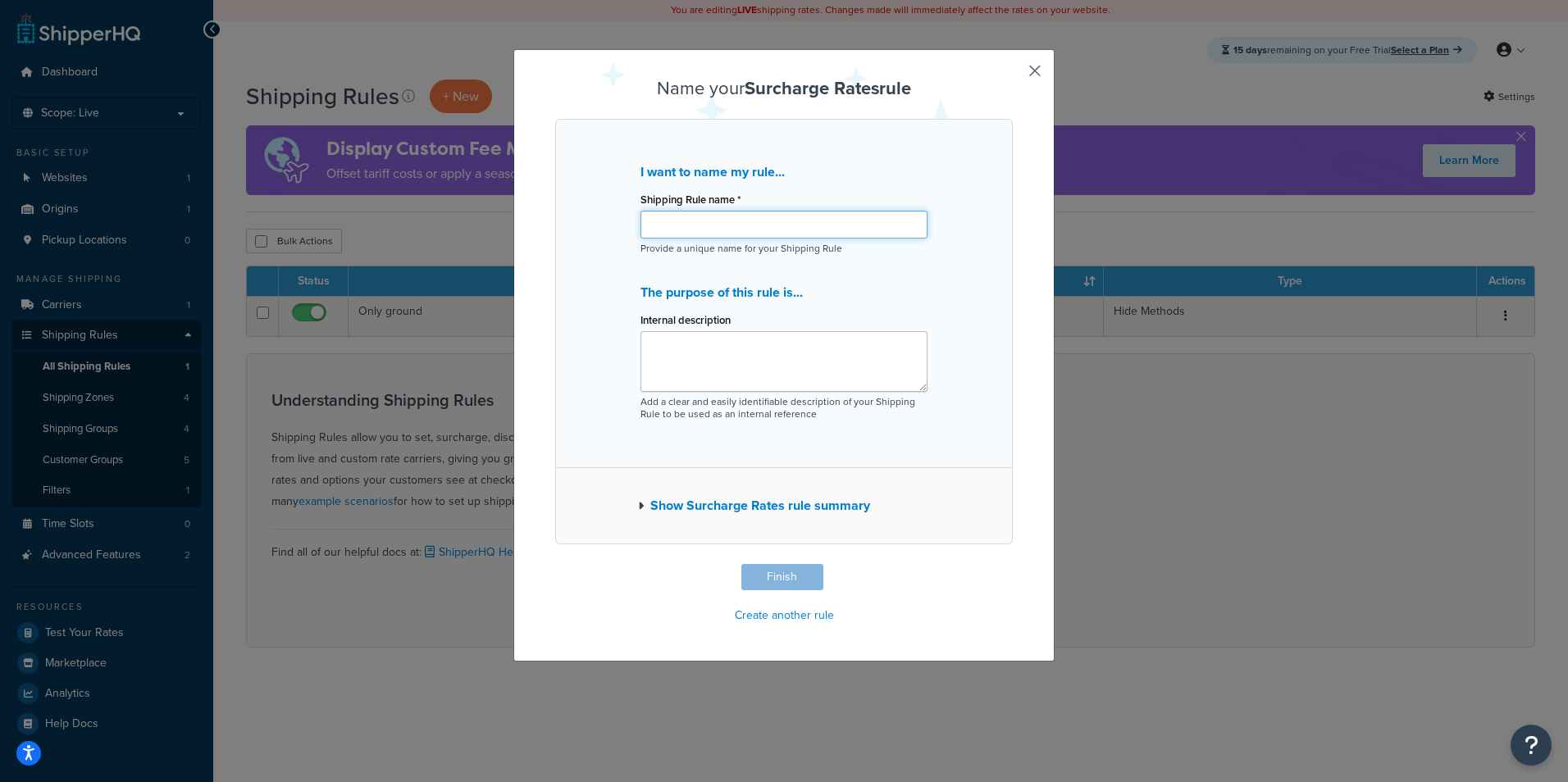
click at [753, 238] on input "Shipping Rule name *" at bounding box center [784, 225] width 287 height 28
type input "Plus 10"
type textarea "Adding a imaginary 10% from our service"
click at [803, 574] on button "Finish" at bounding box center [782, 577] width 82 height 27
